Goal: Information Seeking & Learning: Learn about a topic

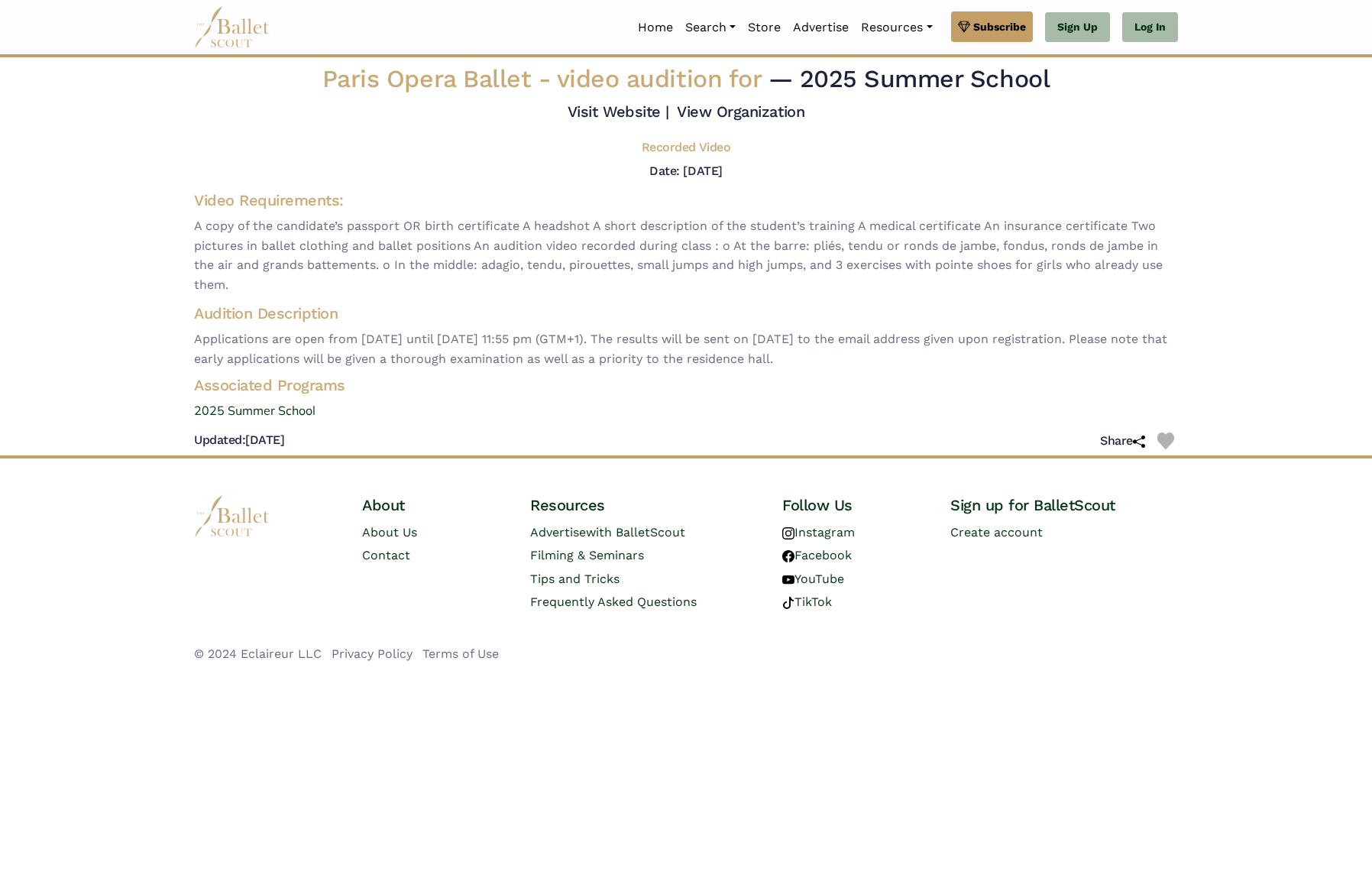
drag, startPoint x: 726, startPoint y: 248, endPoint x: 828, endPoint y: 275, distance: 105.5
click at [826, 276] on span "A copy of the candidate’s passport OR birth certificate A headshot A short desc…" at bounding box center [685, 255] width 983 height 78
copy span "o At the barre: pliés, tendu or ronds de jambe, fondus, ronds de jambe in the a…"
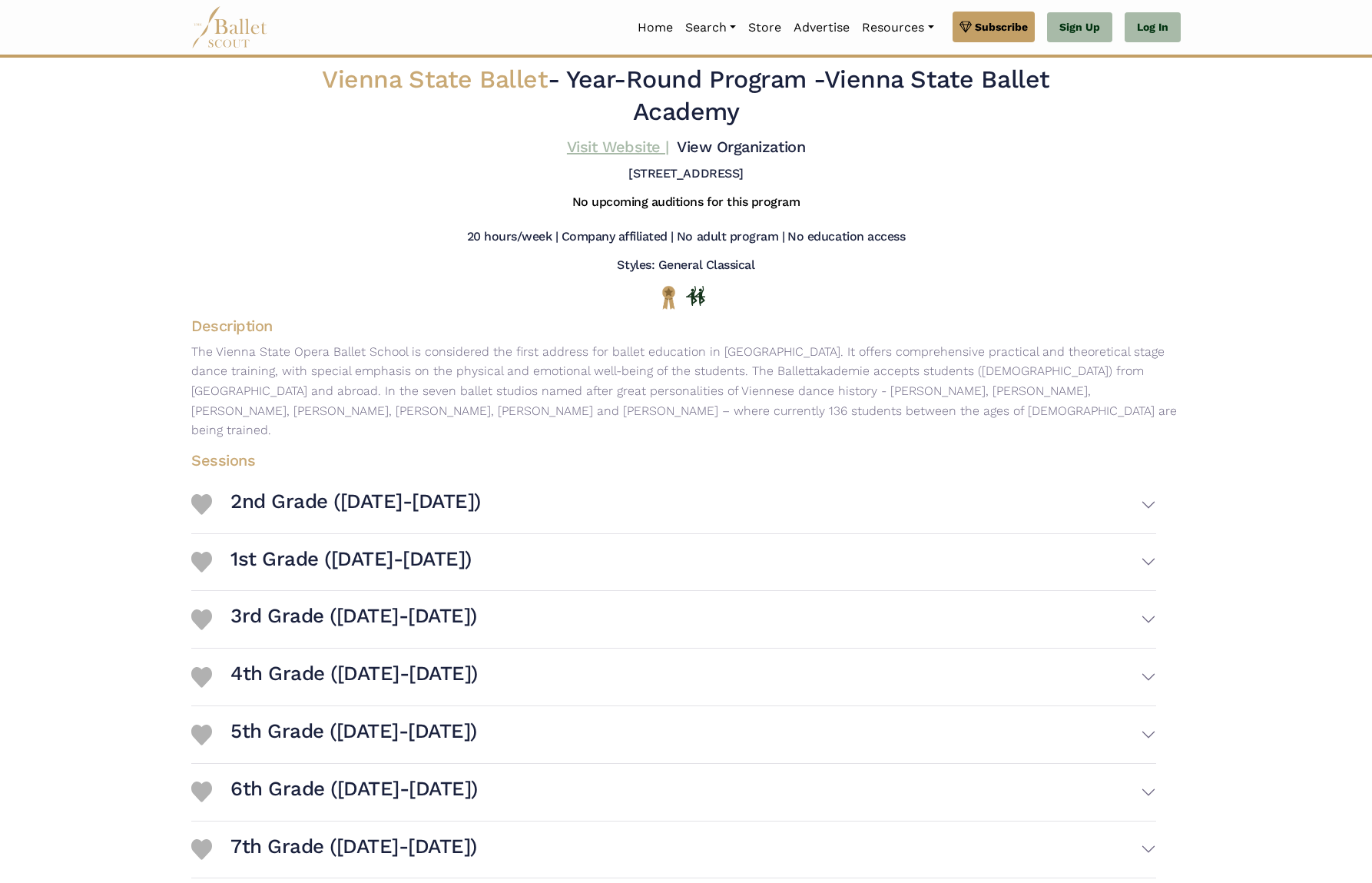
click at [608, 146] on link "Visit Website |" at bounding box center [618, 147] width 102 height 18
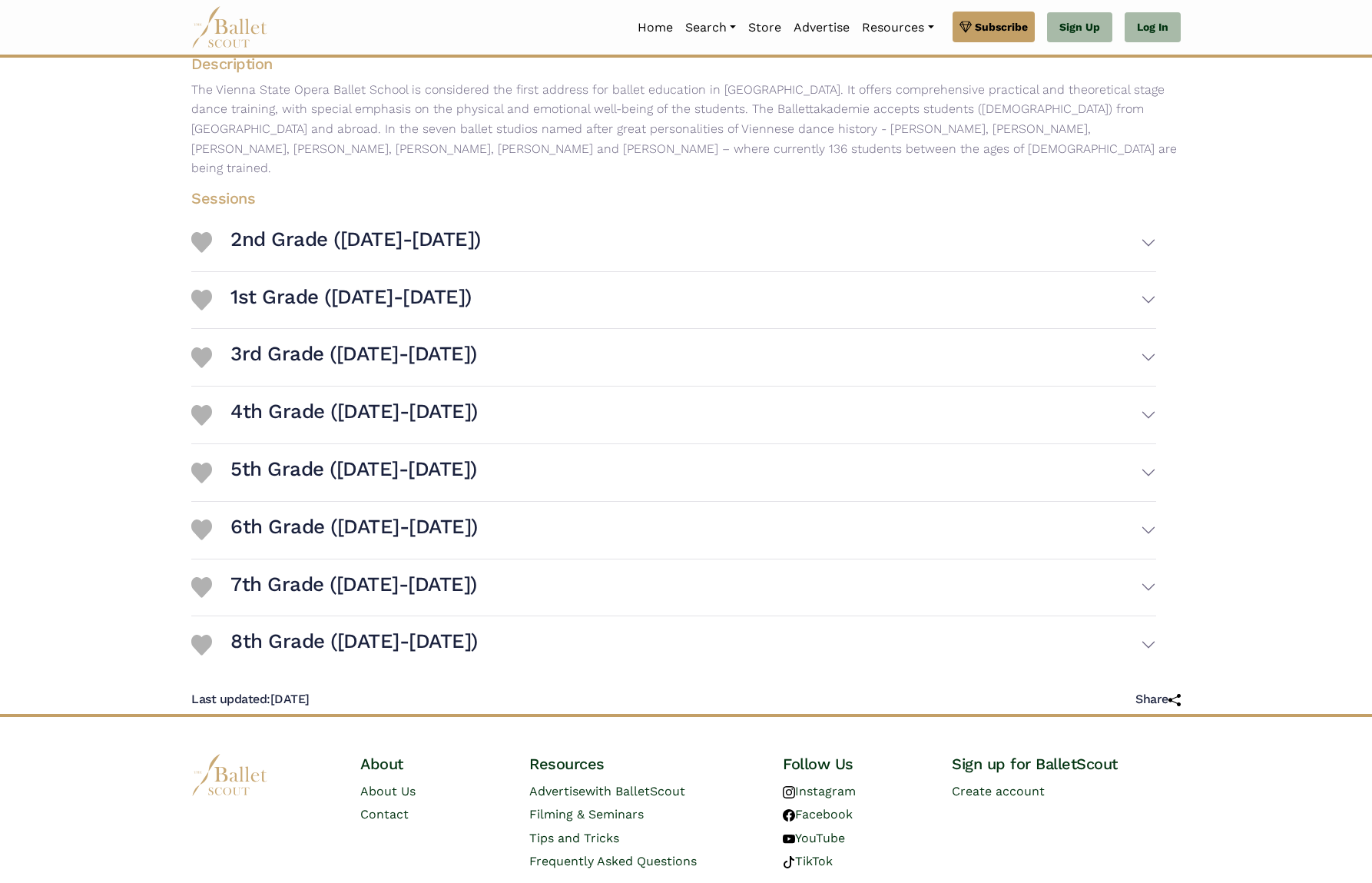
scroll to position [295, 0]
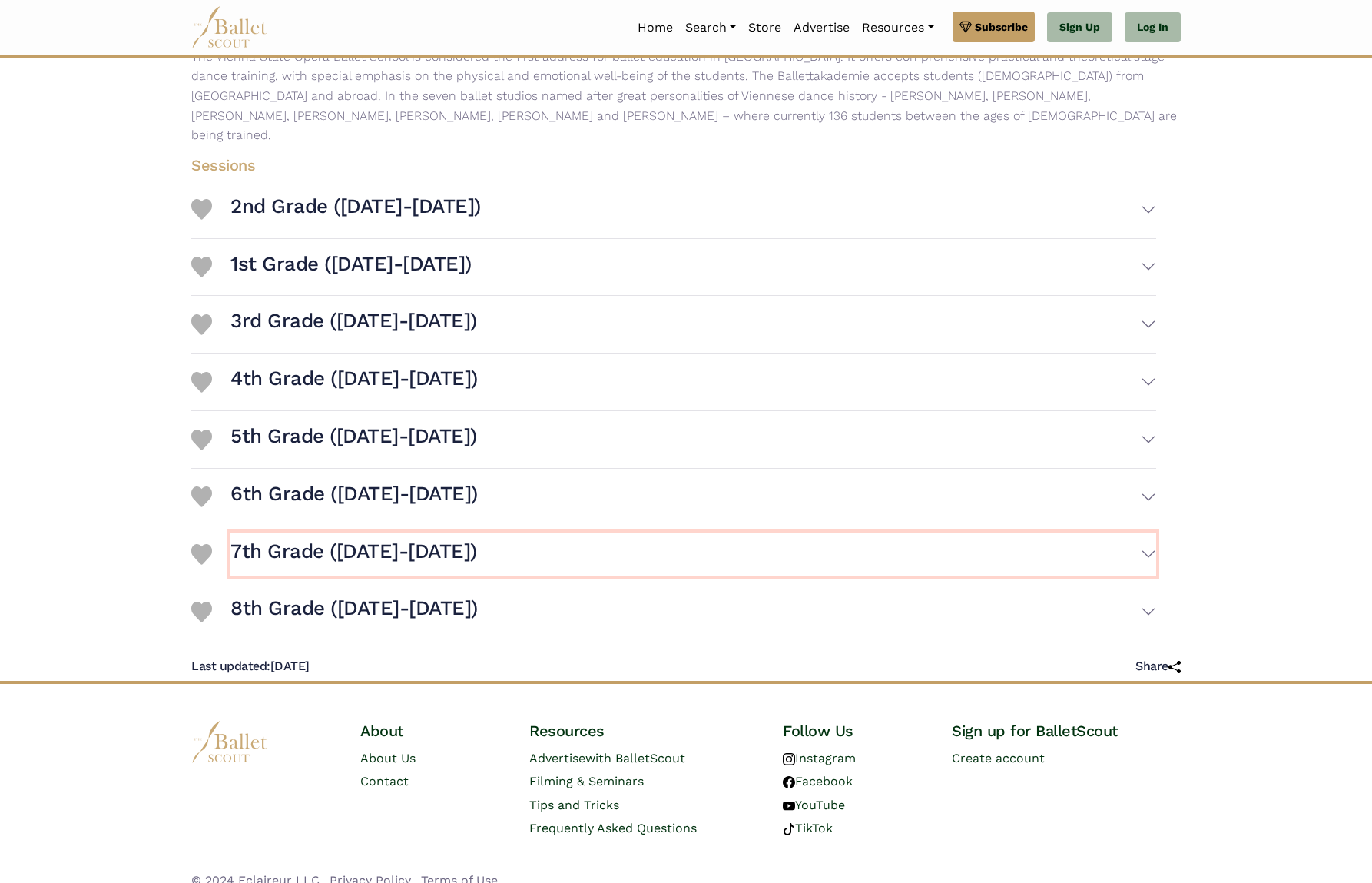
click at [1146, 532] on button "7th Grade ([DATE]-[DATE])" at bounding box center [693, 554] width 926 height 44
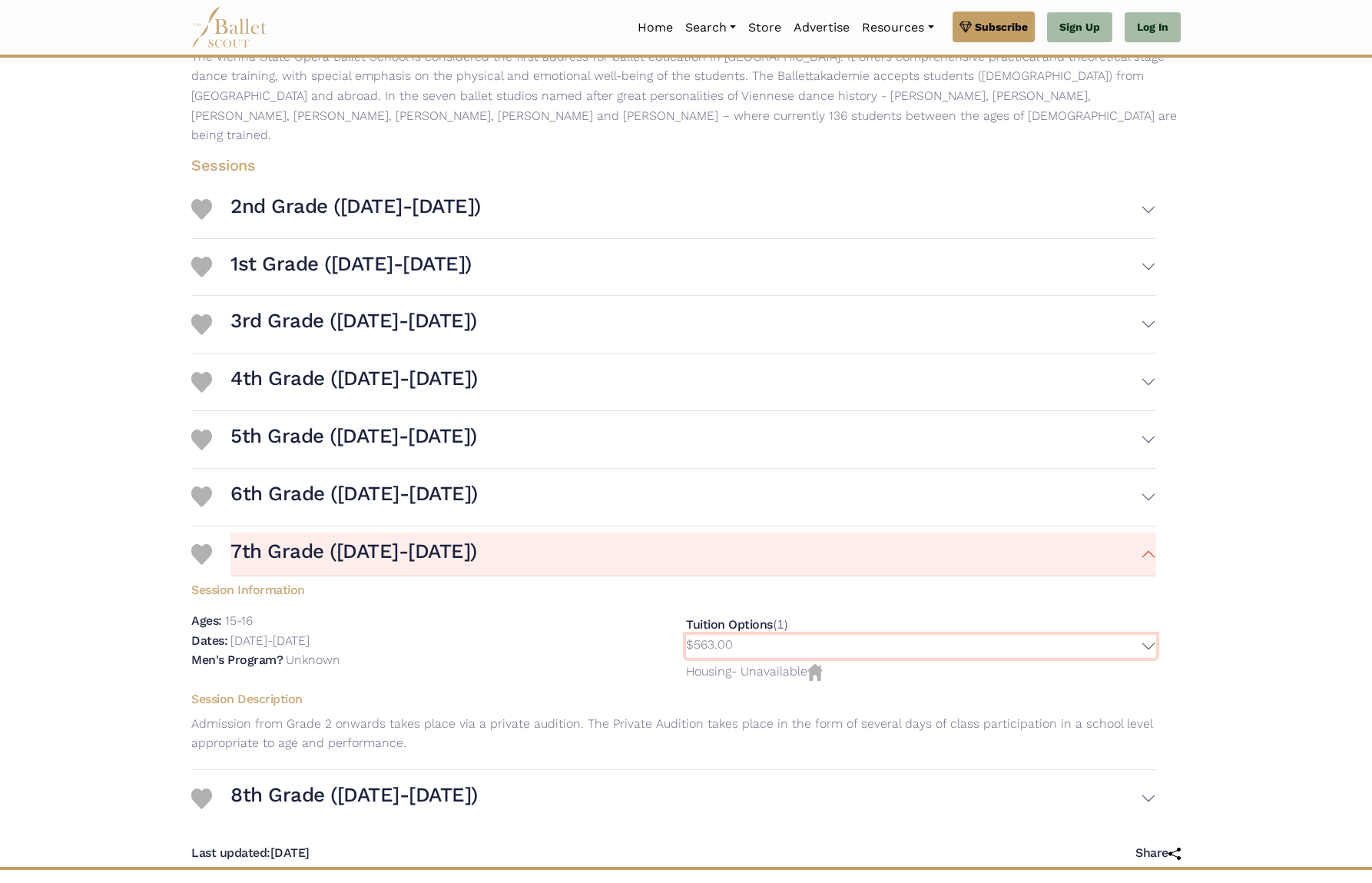
click at [1148, 635] on button "$563.00" at bounding box center [921, 646] width 471 height 24
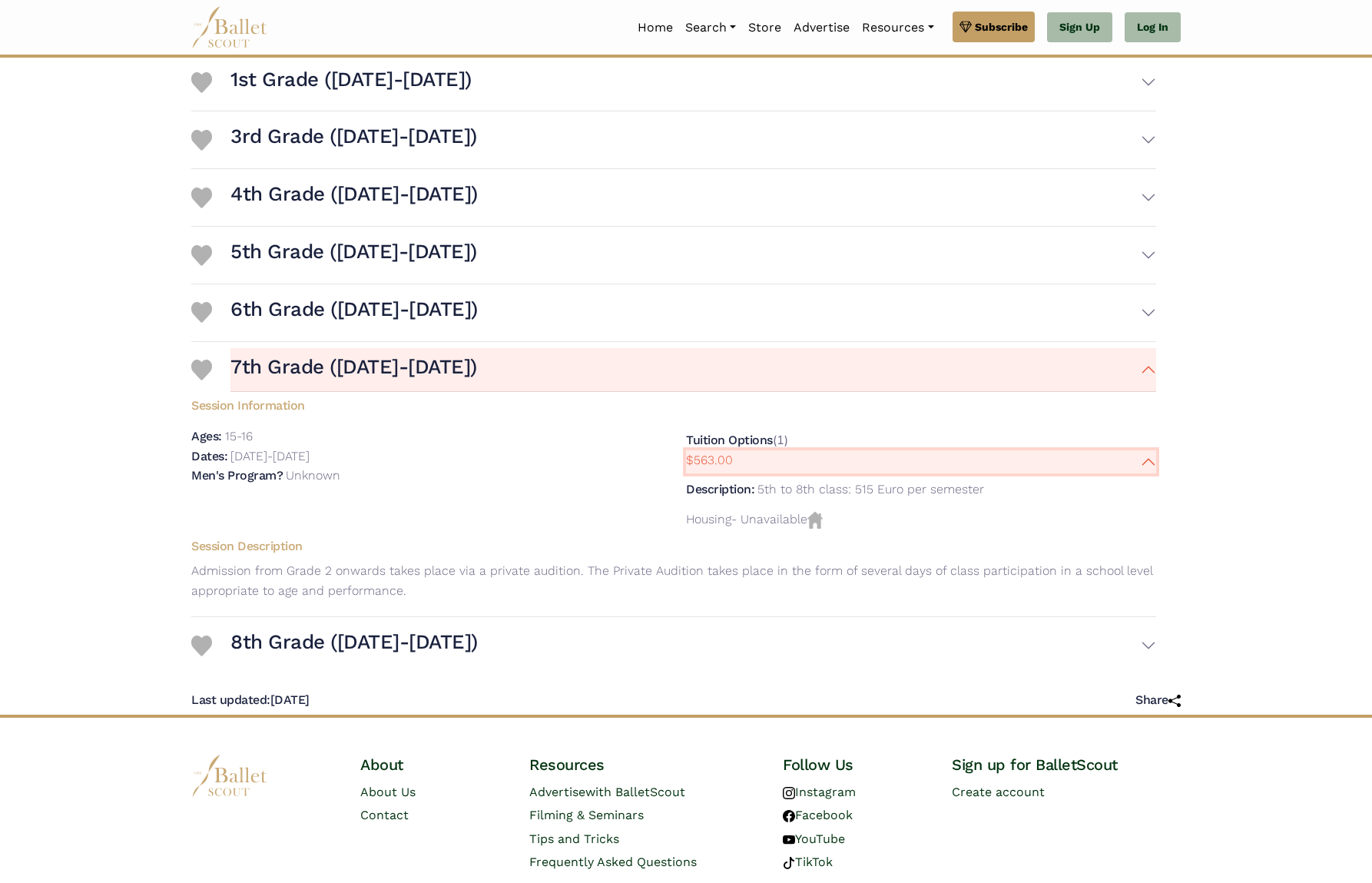
scroll to position [514, 0]
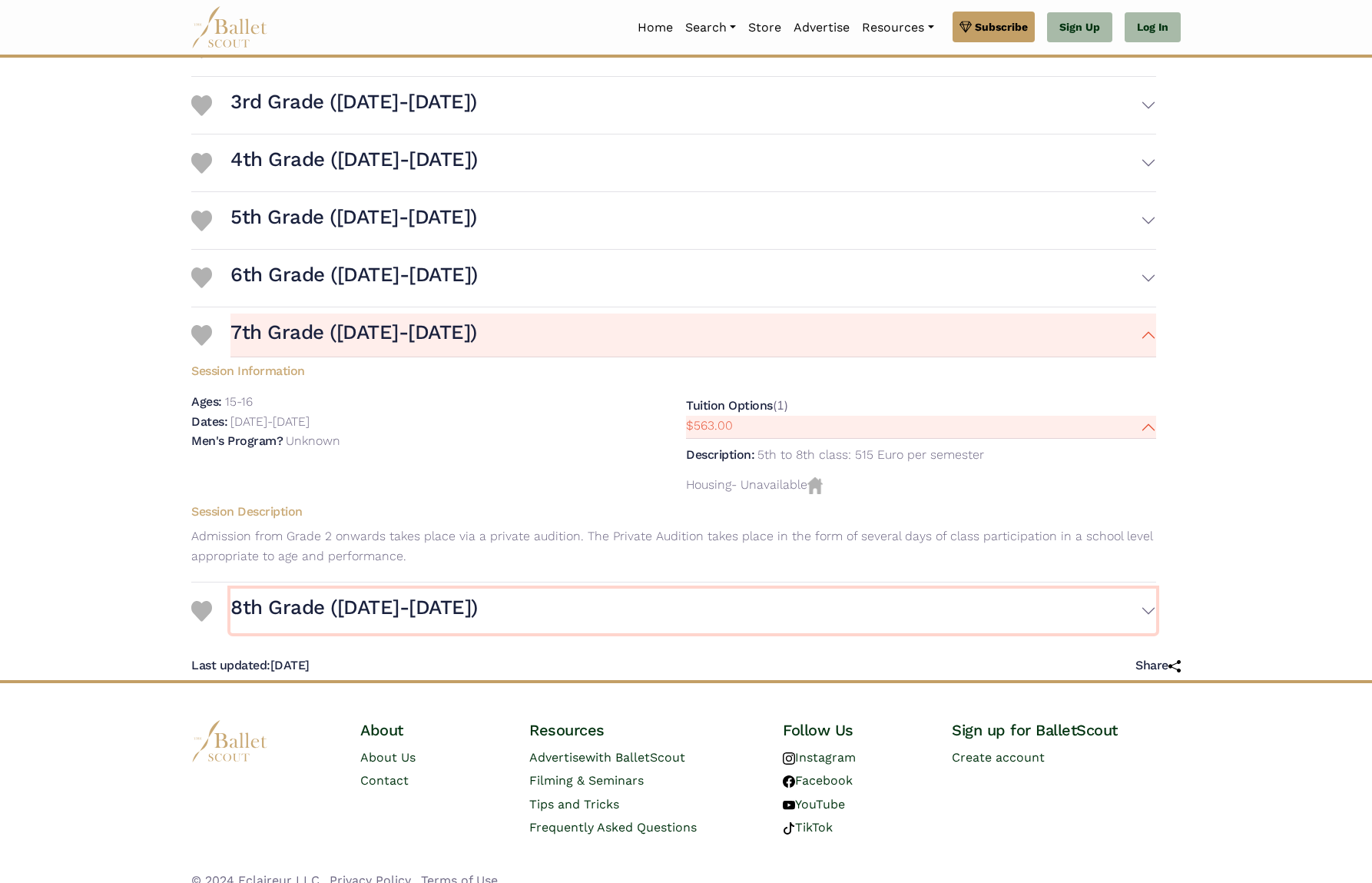
click at [1149, 588] on button "8th Grade ([DATE]-[DATE])" at bounding box center [693, 610] width 926 height 44
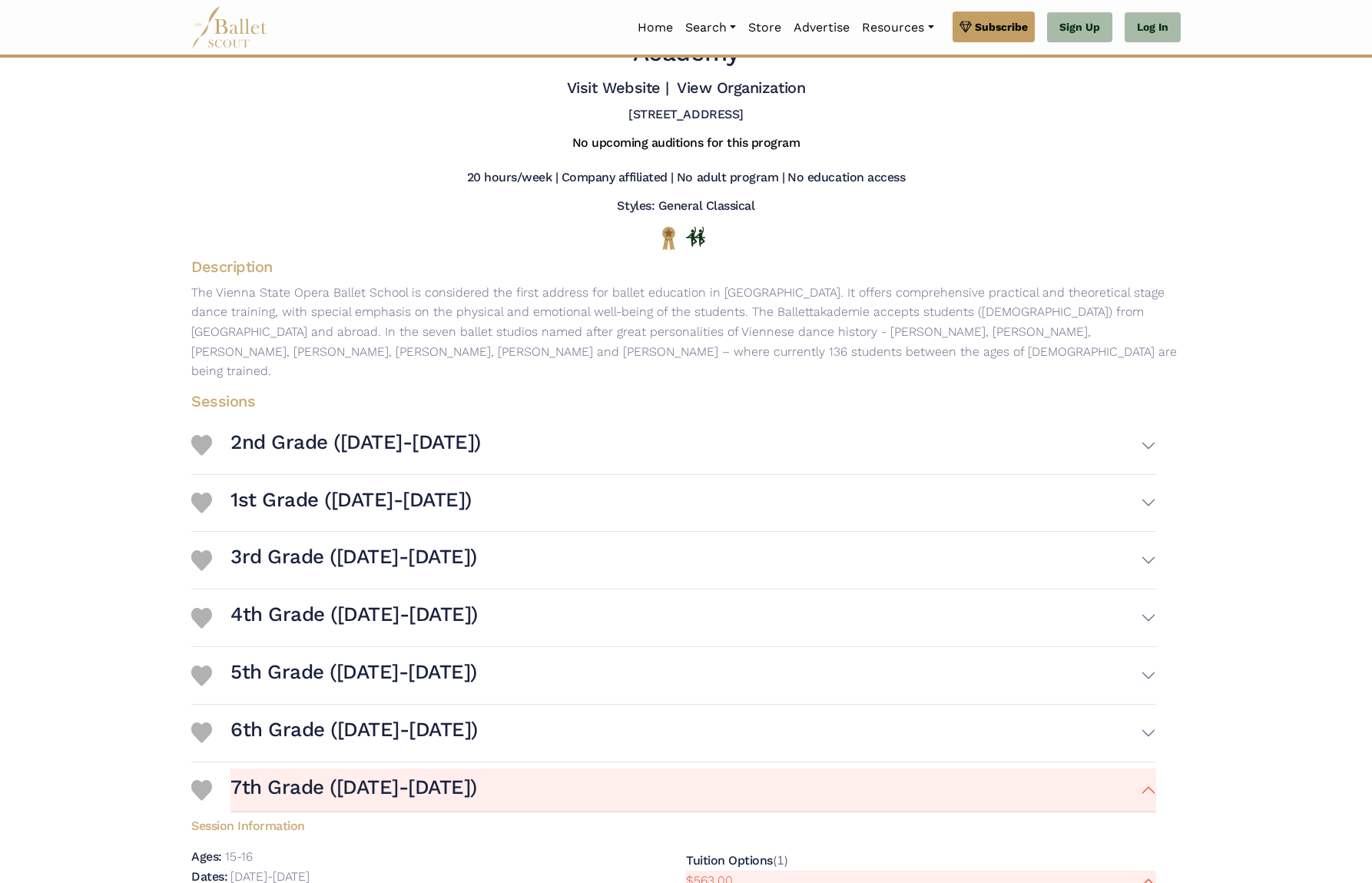
scroll to position [0, 0]
